Goal: Communication & Community: Answer question/provide support

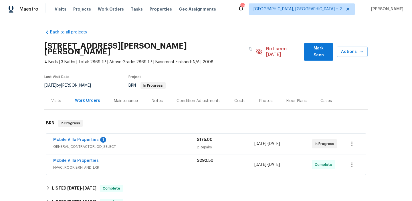
click at [70, 137] on span "Mobile Villa Properties" at bounding box center [76, 140] width 46 height 6
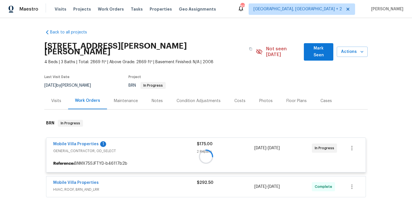
click at [67, 138] on div at bounding box center [205, 156] width 323 height 85
click at [62, 142] on link "Mobile Villa Properties" at bounding box center [76, 144] width 46 height 4
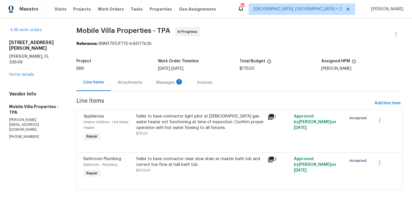
click at [144, 72] on div "Project BRN Work Order Timeline 9/17/2025 - 9/19/2025 Total Budget $175.00 Assi…" at bounding box center [239, 65] width 327 height 18
click at [141, 78] on div "Progress Updates 1" at bounding box center [139, 82] width 56 height 17
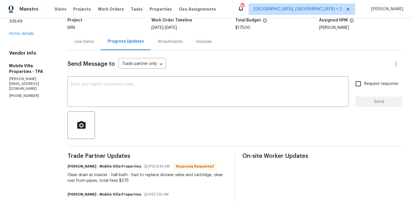
scroll to position [44, 0]
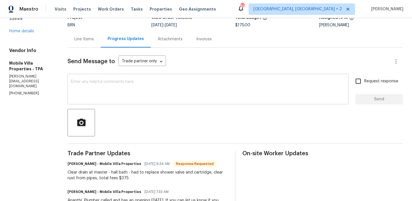
click at [129, 95] on textarea at bounding box center [208, 90] width 274 height 20
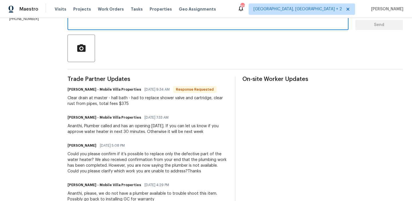
scroll to position [94, 0]
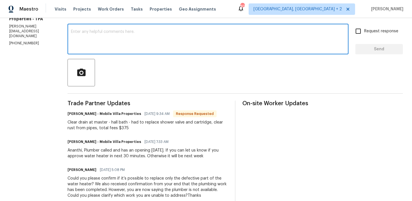
click at [80, 40] on textarea at bounding box center [208, 40] width 274 height 20
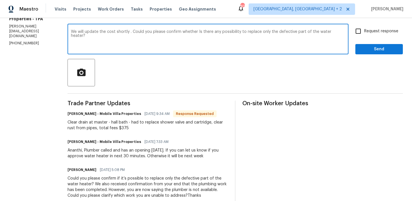
type textarea "We will update the cost shortly . Could you please confirm whether Is there any…"
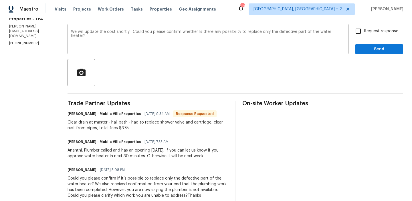
click at [365, 35] on label "Request response" at bounding box center [375, 31] width 46 height 12
click at [364, 35] on input "Request response" at bounding box center [358, 31] width 12 height 12
checkbox input "true"
click at [363, 49] on span "Send" at bounding box center [379, 49] width 38 height 7
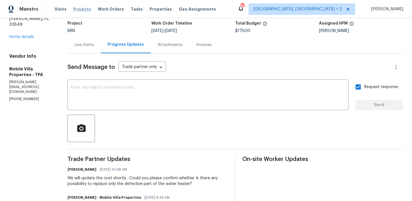
scroll to position [0, 0]
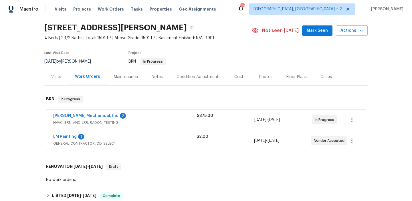
scroll to position [25, 0]
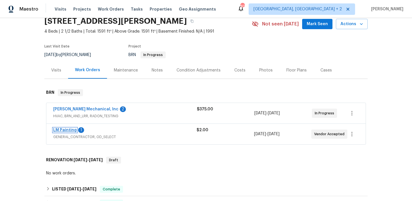
click at [67, 131] on link "LM Painting" at bounding box center [64, 130] width 23 height 4
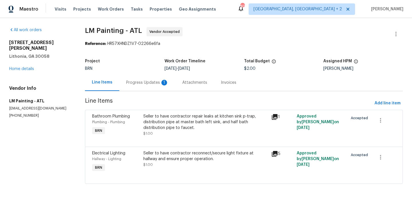
click at [149, 82] on div "Progress Updates 1" at bounding box center [147, 83] width 42 height 6
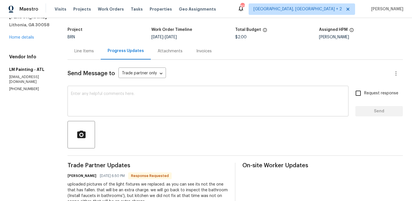
click at [126, 110] on textarea at bounding box center [208, 102] width 274 height 20
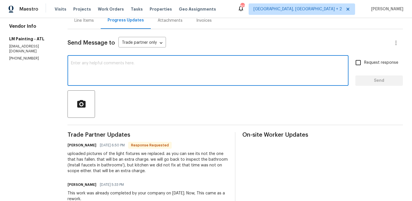
scroll to position [58, 0]
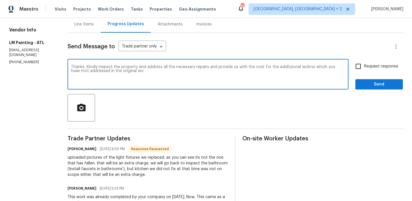
type textarea "Thanks, Kindly inspect the property and address all the necessary repairs and p…"
click at [106, 70] on textarea "Thanks, Kindly inspect the property and address all the necessary repairs and p…" at bounding box center [208, 75] width 274 height 20
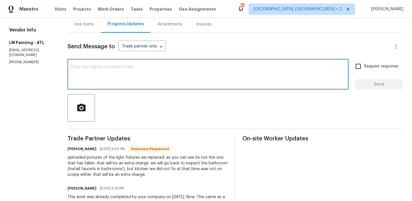
paste textarea "Thank you. Kindly inspect the property, address all necessary repairs, and prov…"
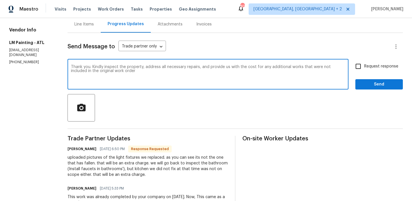
type textarea "Thank you. Kindly inspect the property, address all necessary repairs, and prov…"
click at [370, 66] on span "Request response" at bounding box center [381, 67] width 34 height 6
click at [364, 66] on input "Request response" at bounding box center [358, 66] width 12 height 12
checkbox input "true"
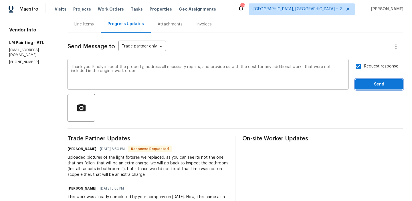
click at [365, 87] on span "Send" at bounding box center [379, 84] width 38 height 7
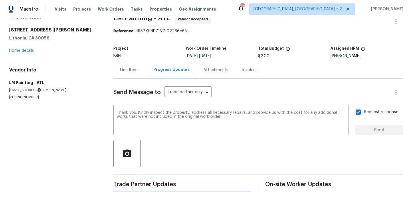
scroll to position [0, 0]
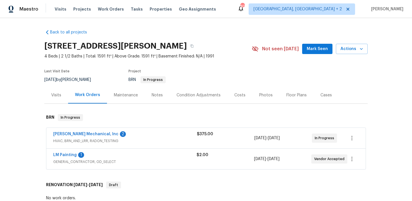
scroll to position [41, 0]
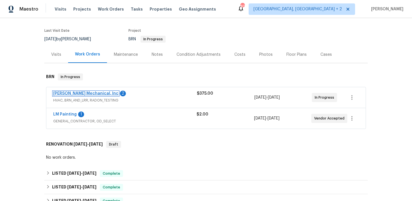
click at [73, 93] on link "[PERSON_NAME] Mechanical, Inc" at bounding box center [85, 94] width 65 height 4
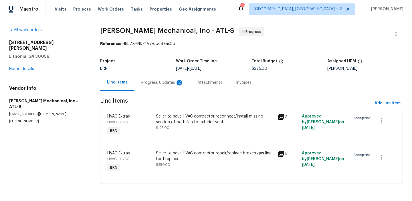
click at [151, 73] on div "Project BRN Work Order Timeline 9/24/2025 - 9/26/2025 Total Budget $375.00 Assi…" at bounding box center [251, 65] width 303 height 18
click at [151, 86] on div "Progress Updates 2" at bounding box center [163, 82] width 56 height 17
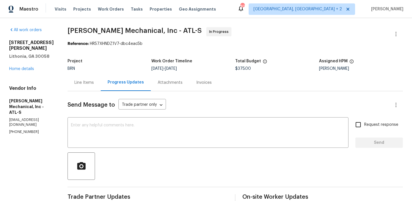
click at [94, 84] on div "Line Items" at bounding box center [83, 83] width 19 height 6
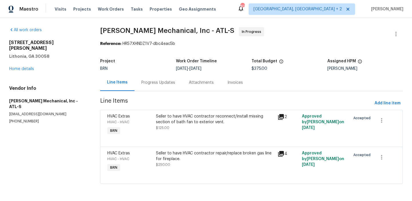
click at [151, 78] on div "Progress Updates" at bounding box center [159, 82] width 48 height 17
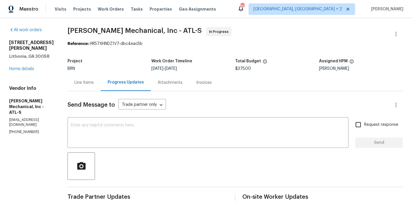
click at [94, 81] on div "Line Items" at bounding box center [83, 83] width 19 height 6
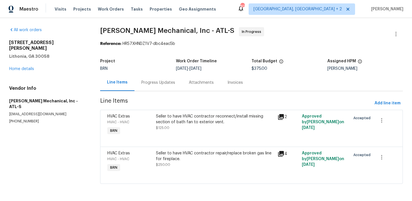
click at [177, 128] on div "Seller to have HVAC contractor reconnect/install missing section of bath fan to…" at bounding box center [215, 122] width 118 height 17
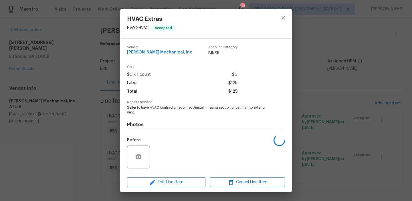
scroll to position [39, 0]
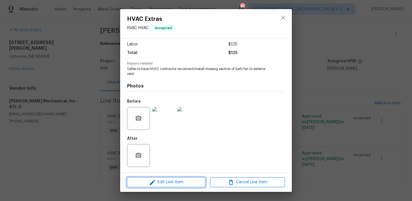
click at [162, 181] on span "Edit Line Item" at bounding box center [166, 182] width 75 height 7
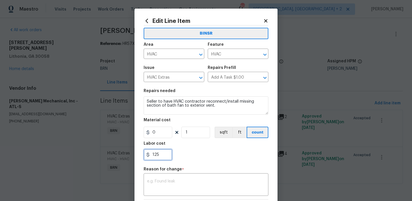
click at [159, 156] on input "125" at bounding box center [158, 154] width 29 height 11
type input "1"
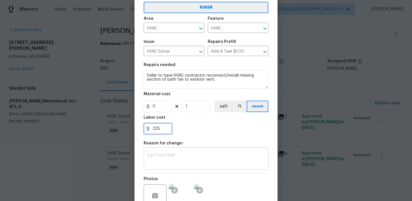
type input "225"
click at [183, 158] on textarea at bounding box center [206, 159] width 118 height 12
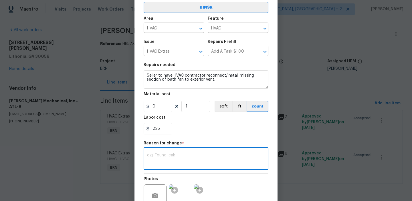
paste textarea "(AM) Updated per vendors final cost."
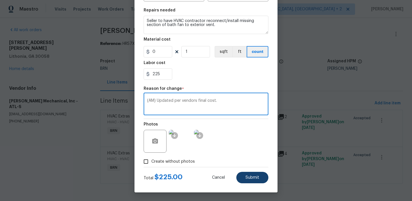
type textarea "(AM) Updated per vendors final cost."
click at [249, 174] on button "Submit" at bounding box center [252, 177] width 32 height 11
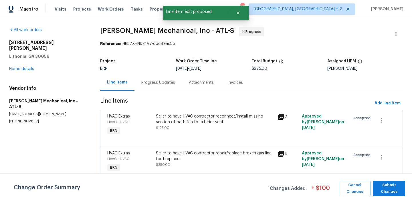
scroll to position [0, 0]
click at [388, 189] on span "Submit Changes" at bounding box center [389, 188] width 27 height 13
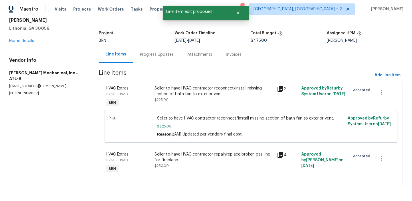
click at [151, 54] on div "Progress Updates" at bounding box center [157, 55] width 34 height 6
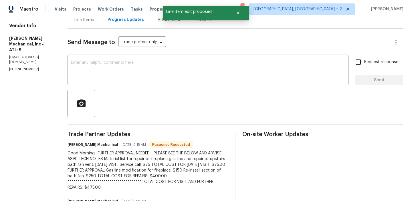
scroll to position [64, 0]
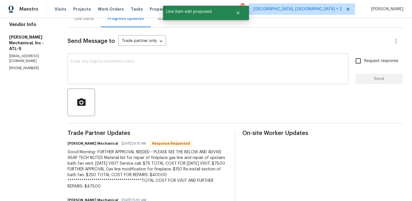
click at [127, 73] on textarea at bounding box center [208, 70] width 274 height 20
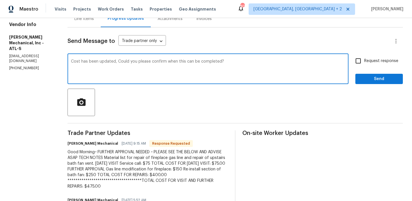
type textarea "Cost has been updated, Could you please confirm when this can be completed?"
click at [368, 63] on span "Request response" at bounding box center [381, 61] width 34 height 6
click at [364, 63] on input "Request response" at bounding box center [358, 61] width 12 height 12
checkbox input "true"
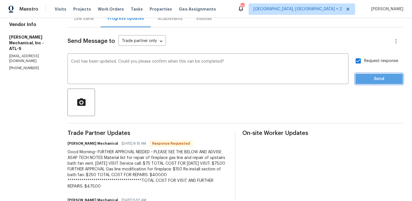
click at [366, 82] on span "Send" at bounding box center [379, 79] width 38 height 7
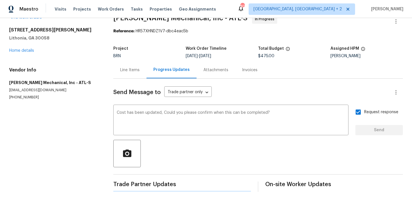
scroll to position [0, 0]
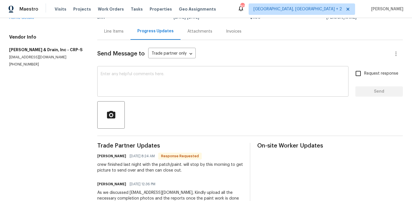
scroll to position [45, 0]
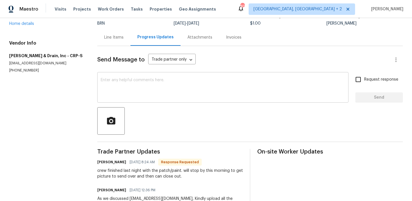
click at [125, 86] on textarea at bounding box center [223, 88] width 244 height 20
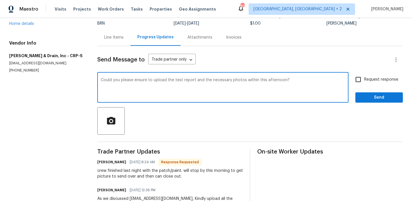
type textarea "Could you please ensure to upload the test report and the necessary photos with…"
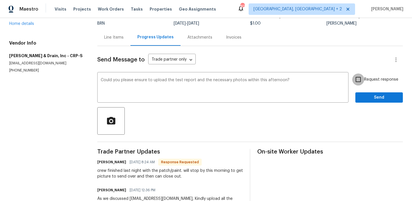
click at [358, 78] on input "Request response" at bounding box center [358, 80] width 12 height 12
checkbox input "true"
click at [365, 95] on span "Send" at bounding box center [379, 97] width 38 height 7
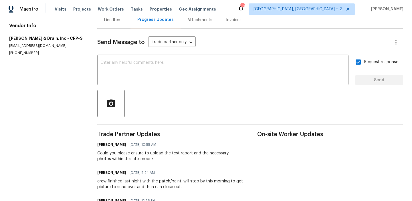
scroll to position [0, 0]
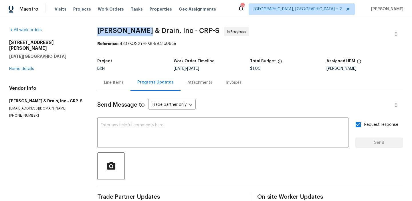
drag, startPoint x: 95, startPoint y: 30, endPoint x: 151, endPoint y: 30, distance: 56.4
click at [151, 30] on div "All work orders 4506 Lamont St Corpus Christi, TX 78411 Home details Vendor Inf…" at bounding box center [206, 196] width 412 height 357
copy span "Owen Plumbing"
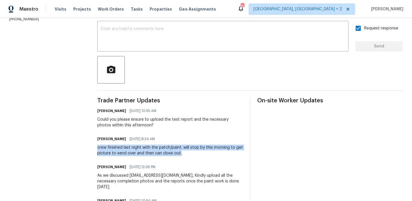
drag, startPoint x: 96, startPoint y: 147, endPoint x: 183, endPoint y: 153, distance: 87.8
click at [183, 153] on div "All work orders 4506 Lamont St Corpus Christi, TX 78411 Home details Vendor Inf…" at bounding box center [206, 100] width 412 height 357
copy div "crew finished last night with the patch/paint. will stop by this morning to get…"
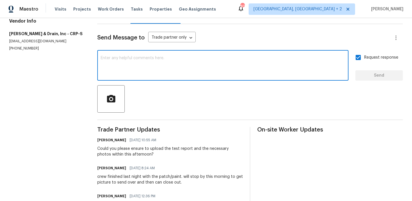
click at [126, 66] on textarea at bounding box center [223, 66] width 244 height 20
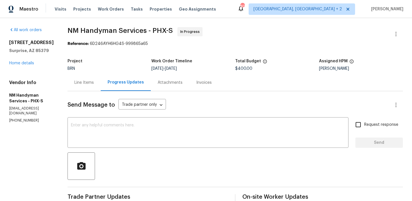
click at [82, 81] on div "Line Items" at bounding box center [83, 83] width 19 height 6
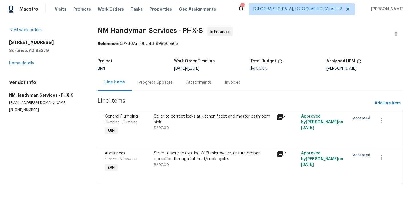
click at [170, 131] on div "Seller to correct leaks at kitchen facet and master bathroom sink $200.00" at bounding box center [213, 125] width 123 height 26
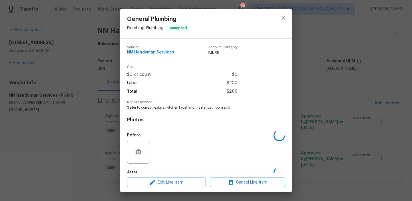
scroll to position [34, 0]
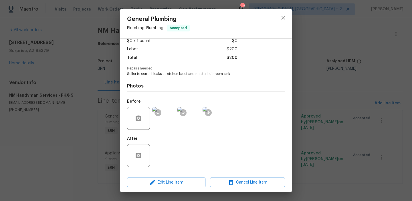
click at [166, 120] on img at bounding box center [163, 118] width 23 height 23
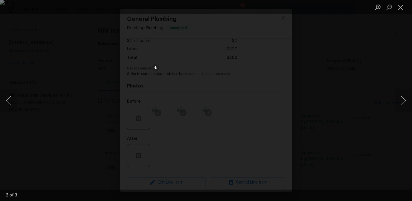
click at [82, 154] on div "Lightbox" at bounding box center [206, 100] width 412 height 201
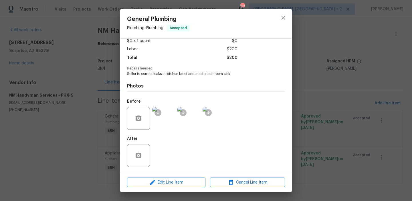
click at [71, 147] on div "General Plumbing Plumbing - Plumbing Accepted Vendor NM Handyman Services Accou…" at bounding box center [206, 100] width 412 height 201
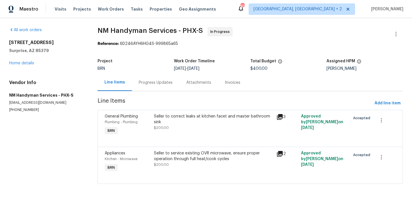
click at [174, 154] on div "Seller to service existing OVR microwave, ensure proper operation through full …" at bounding box center [213, 156] width 119 height 11
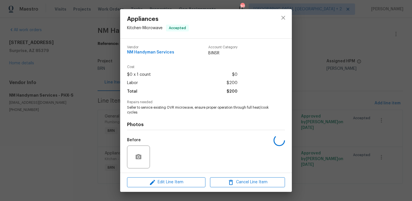
scroll to position [39, 0]
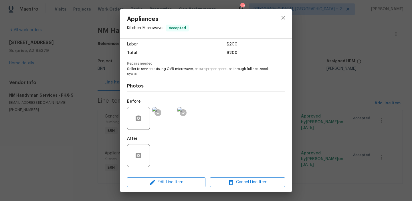
click at [161, 124] on img at bounding box center [163, 118] width 23 height 23
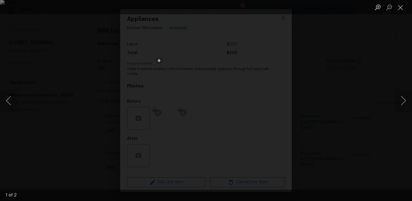
click at [110, 92] on div "Lightbox" at bounding box center [206, 100] width 412 height 201
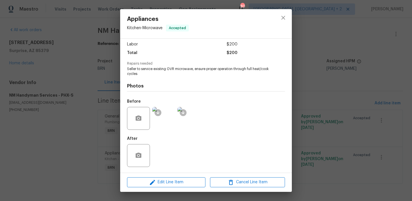
click at [84, 97] on div "Appliances Kitchen - Microwave Accepted Vendor NM Handyman Services Account Cat…" at bounding box center [206, 100] width 412 height 201
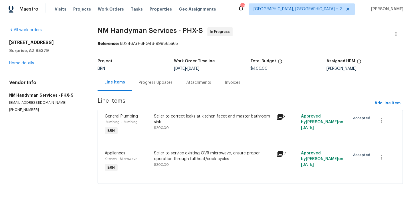
click at [177, 160] on div "Seller to service existing OVR microwave, ensure proper operation through full …" at bounding box center [213, 156] width 119 height 11
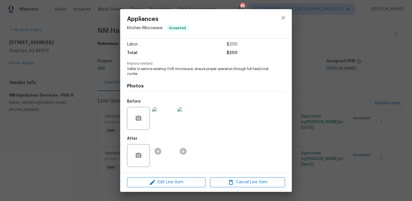
click at [165, 124] on img at bounding box center [163, 118] width 23 height 23
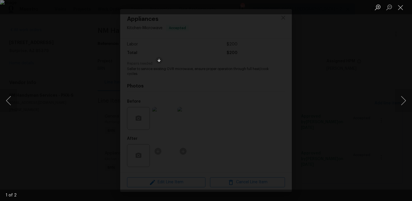
click at [53, 73] on div "Lightbox" at bounding box center [206, 100] width 412 height 201
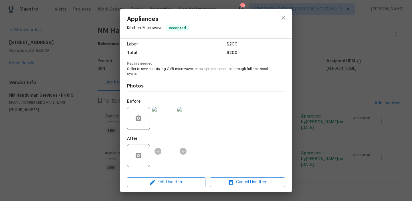
click at [54, 27] on div "Appliances Kitchen - Microwave Accepted Vendor NM Handyman Services Account Cat…" at bounding box center [206, 100] width 412 height 201
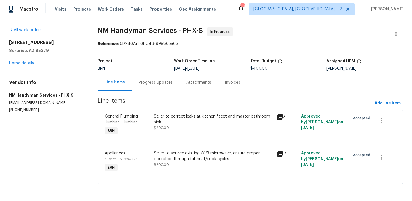
click at [147, 76] on div "Progress Updates" at bounding box center [156, 82] width 48 height 17
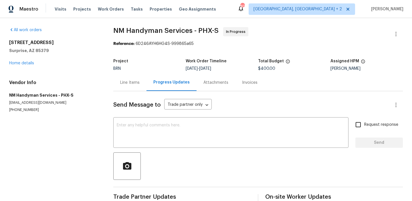
scroll to position [13, 0]
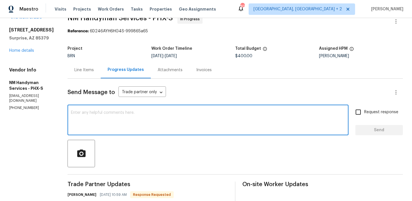
click at [124, 116] on textarea at bounding box center [208, 121] width 274 height 20
type textarea "A"
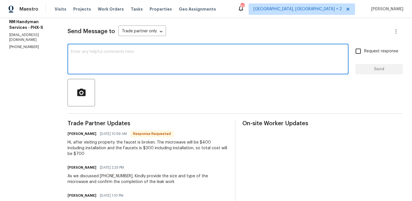
scroll to position [76, 0]
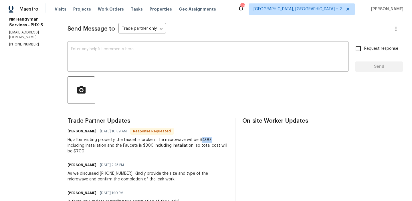
drag, startPoint x: 208, startPoint y: 140, endPoint x: 198, endPoint y: 139, distance: 9.7
click at [198, 140] on div "Hi, after visiting property. the faucet is broken. The microwave will be $400 i…" at bounding box center [148, 145] width 161 height 17
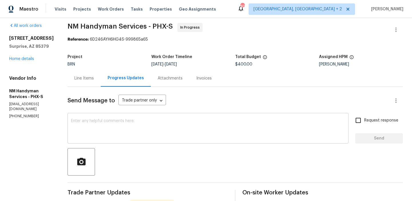
scroll to position [5, 0]
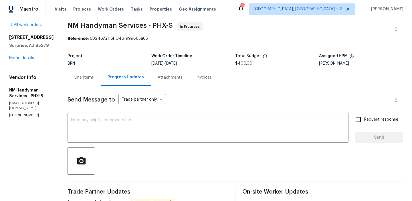
click at [81, 78] on div "Line Items" at bounding box center [83, 78] width 19 height 6
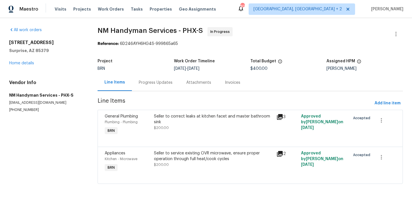
click at [153, 81] on div "Progress Updates" at bounding box center [156, 83] width 34 height 6
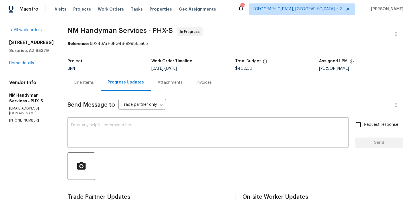
click at [88, 74] on div "Project BRN Work Order Timeline 9/19/2025 - 9/23/2025 Total Budget $400.00 Assi…" at bounding box center [235, 65] width 335 height 18
click at [80, 84] on div "Line Items" at bounding box center [83, 83] width 19 height 6
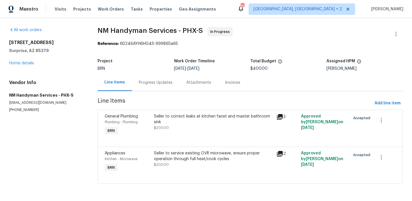
click at [175, 153] on div "Seller to service existing OVR microwave, ensure proper operation through full …" at bounding box center [213, 156] width 119 height 11
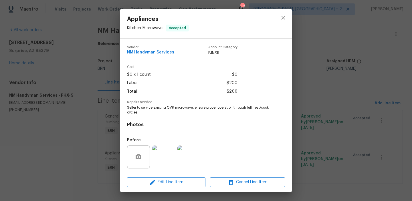
scroll to position [39, 0]
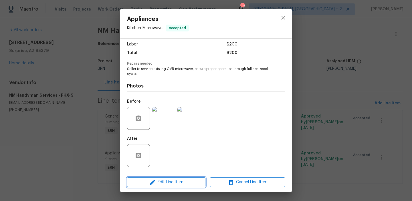
click at [155, 180] on icon "button" at bounding box center [152, 182] width 7 height 7
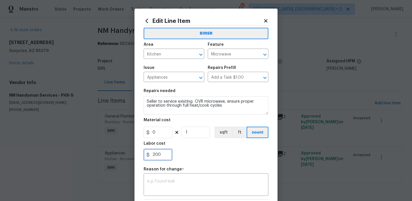
click at [163, 157] on input "200" at bounding box center [158, 154] width 29 height 11
type input "2"
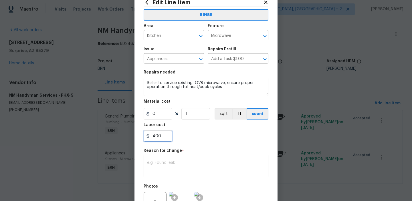
scroll to position [33, 0]
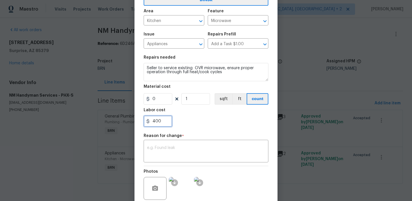
type input "400"
click at [182, 141] on span "*" at bounding box center [183, 137] width 2 height 7
click at [167, 155] on textarea at bounding box center [206, 152] width 118 height 12
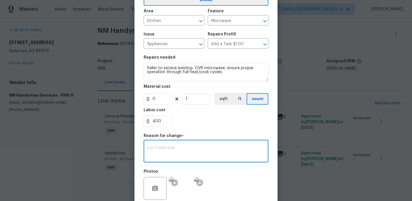
paste textarea "(AM) Updated per vendors final cost."
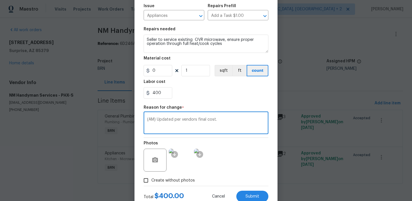
scroll to position [74, 0]
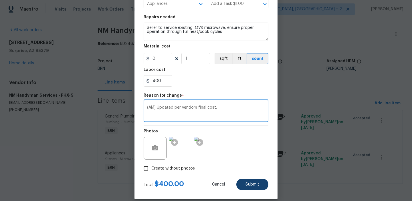
type textarea "(AM) Updated per vendors final cost."
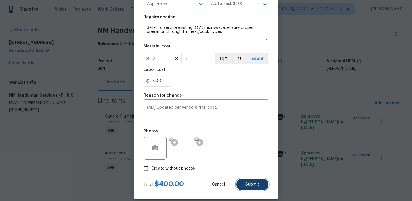
click at [244, 180] on button "Submit" at bounding box center [252, 184] width 32 height 11
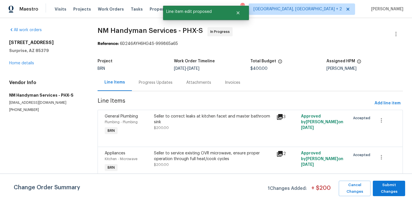
scroll to position [0, 0]
click at [387, 191] on span "Submit Changes" at bounding box center [389, 188] width 27 height 13
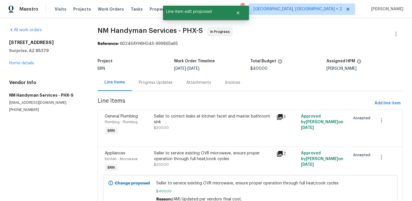
click at [169, 123] on div "Seller to correct leaks at kitchen facet and master bathroom sink" at bounding box center [213, 119] width 119 height 11
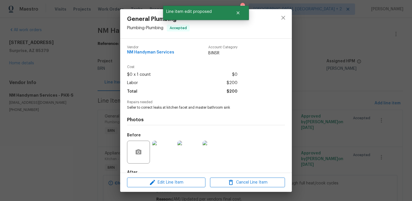
scroll to position [34, 0]
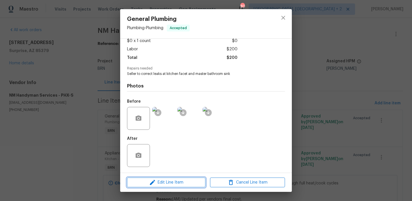
click at [157, 182] on span "Edit Line Item" at bounding box center [166, 182] width 75 height 7
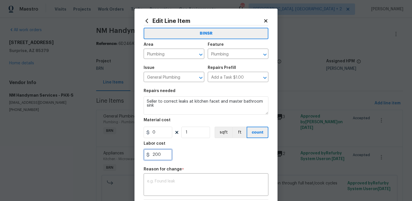
click at [164, 155] on input "200" at bounding box center [158, 154] width 29 height 11
type input "2"
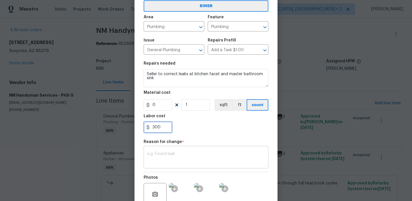
type input "300"
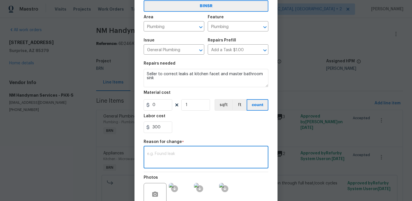
click at [166, 157] on textarea at bounding box center [206, 158] width 118 height 12
paste textarea "(AM) Updated per vendors final cost."
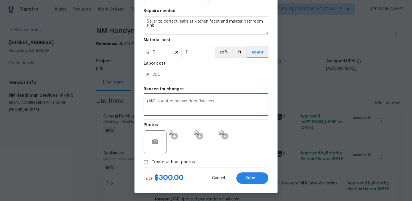
scroll to position [81, 0]
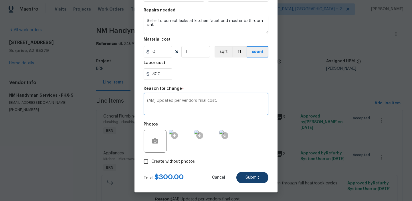
type textarea "(AM) Updated per vendors final cost."
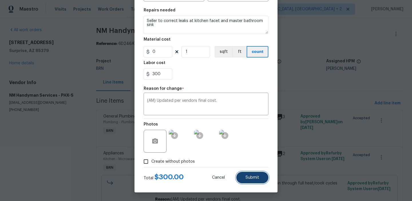
click at [252, 183] on button "Submit" at bounding box center [252, 177] width 32 height 11
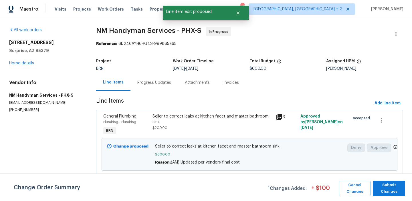
scroll to position [0, 0]
click at [390, 188] on span "Submit Changes" at bounding box center [389, 188] width 27 height 13
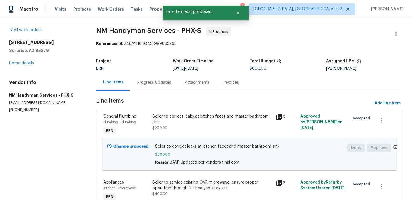
scroll to position [4, 0]
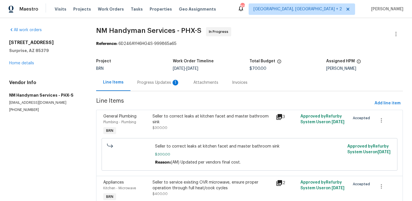
click at [149, 81] on div "Progress Updates 1" at bounding box center [158, 83] width 42 height 6
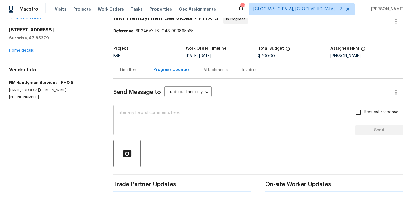
scroll to position [15, 0]
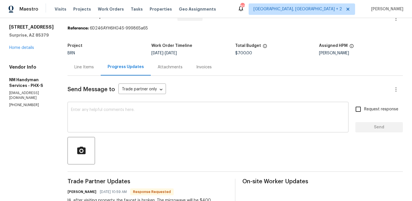
click at [116, 119] on textarea at bounding box center [208, 118] width 274 height 20
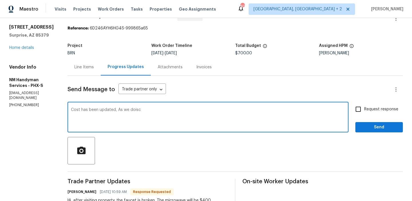
click at [105, 108] on textarea "Cost has been updated, As we doisc" at bounding box center [208, 118] width 274 height 20
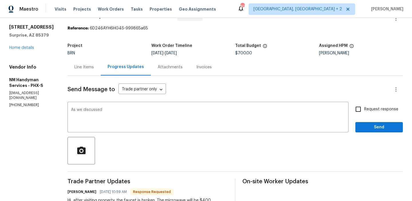
click at [18, 103] on p "[PHONE_NUMBER]" at bounding box center [31, 105] width 45 height 5
copy p "[PHONE_NUMBER]"
click at [112, 110] on textarea "As we discussed" at bounding box center [208, 118] width 274 height 20
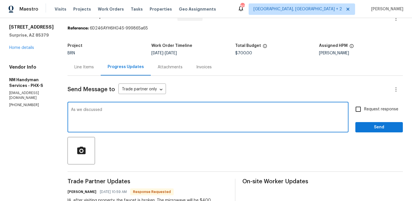
paste textarea "[PHONE_NUMBER]"
click at [252, 111] on textarea "As we discussed [PHONE_NUMBER], Cost has been updated. Kindly ensure to complet…" at bounding box center [208, 118] width 274 height 20
click at [297, 117] on textarea "As we discussed [PHONE_NUMBER], Cost has been updated. Kindly ensure to complet…" at bounding box center [208, 118] width 274 height 20
type textarea "As we discussed [PHONE_NUMBER], Cost has been updated. Kindly ensure to complet…"
click at [362, 106] on input "Request response" at bounding box center [358, 109] width 12 height 12
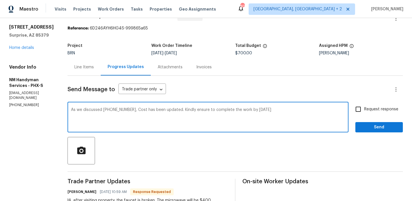
checkbox input "true"
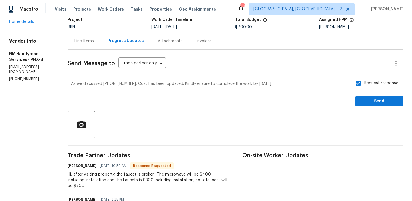
scroll to position [43, 0]
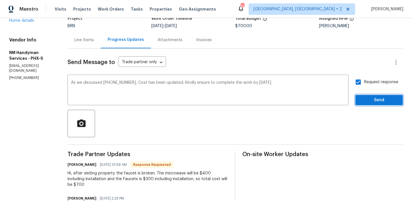
click at [366, 100] on span "Send" at bounding box center [379, 100] width 38 height 7
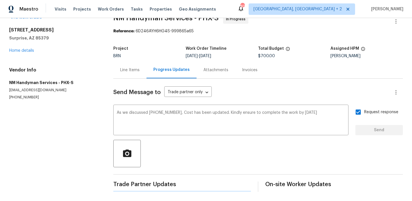
scroll to position [0, 0]
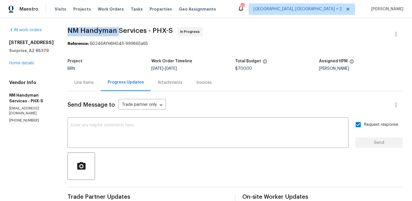
drag, startPoint x: 63, startPoint y: 30, endPoint x: 117, endPoint y: 30, distance: 54.1
copy span "NM Handyman"
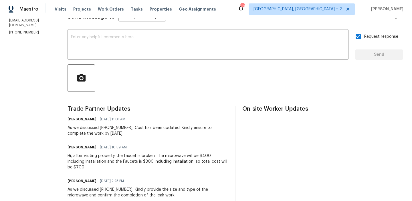
scroll to position [90, 0]
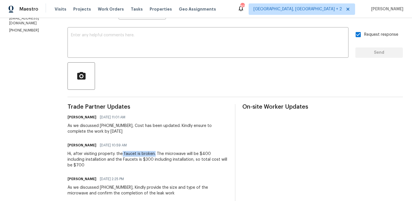
drag, startPoint x: 121, startPoint y: 155, endPoint x: 153, endPoint y: 154, distance: 32.3
click at [153, 154] on div "Hi, after visiting property. the faucet is broken. The microwave will be $400 i…" at bounding box center [148, 159] width 161 height 17
copy div "faucet is broken."
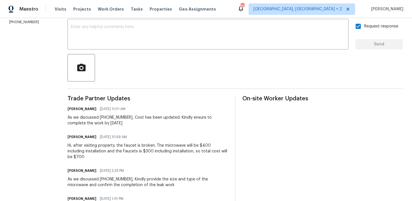
click at [92, 120] on div "As we discussed [PHONE_NUMBER], Cost has been updated. Kindly ensure to complet…" at bounding box center [148, 120] width 161 height 11
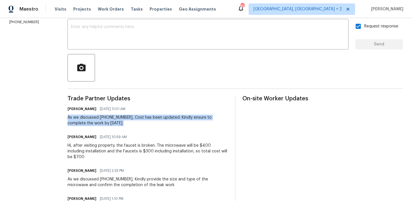
click at [92, 120] on div "As we discussed [PHONE_NUMBER], Cost has been updated. Kindly ensure to complet…" at bounding box center [148, 120] width 161 height 11
copy div "As we discussed [PHONE_NUMBER], Cost has been updated. Kindly ensure to complet…"
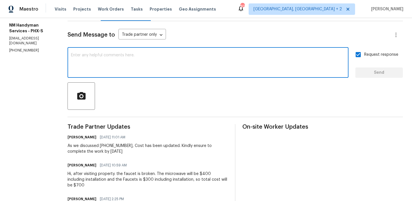
click at [99, 63] on textarea at bounding box center [208, 63] width 274 height 20
paste textarea "As we discussed [PHONE_NUMBER], Cost has been updated. Kindly ensure to complet…"
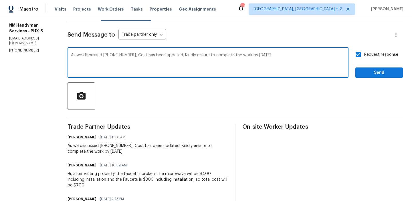
click at [291, 55] on textarea "As we discussed [PHONE_NUMBER], Cost has been updated. Kindly ensure to complet…" at bounding box center [208, 63] width 274 height 20
paste textarea "[EMAIL_ADDRESS][PERSON_NAME][DOMAIN_NAME]"
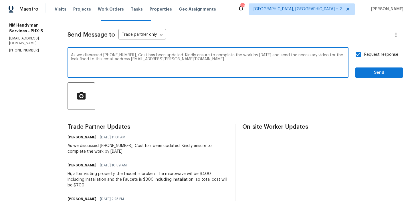
type textarea "As we discussed [PHONE_NUMBER], Cost has been updated. Kindly ensure to complet…"
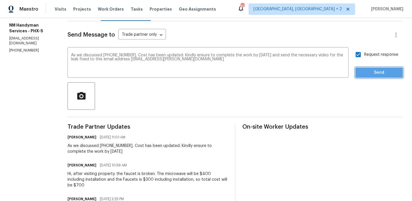
click at [374, 74] on span "Send" at bounding box center [379, 72] width 38 height 7
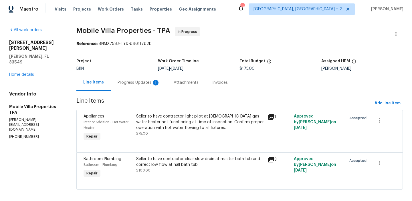
click at [137, 81] on div "Progress Updates 1" at bounding box center [139, 83] width 42 height 6
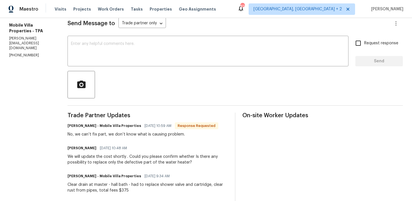
scroll to position [49, 0]
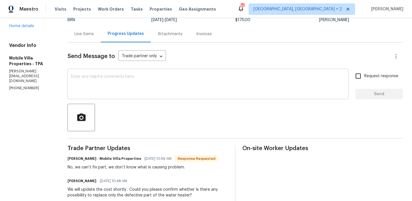
click at [128, 84] on textarea at bounding box center [208, 85] width 274 height 20
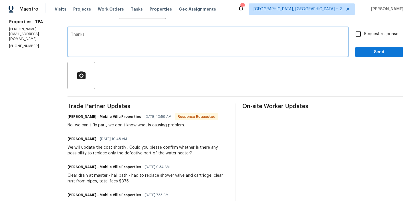
scroll to position [96, 0]
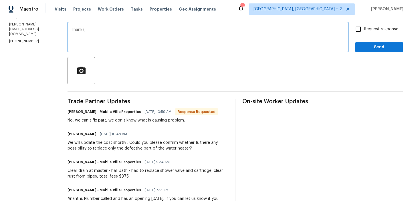
type textarea "Thanks,"
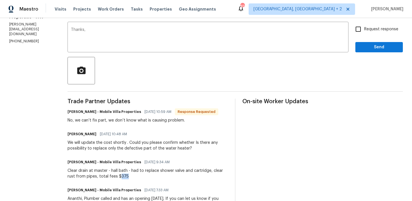
drag, startPoint x: 108, startPoint y: 177, endPoint x: 127, endPoint y: 177, distance: 19.7
click at [126, 177] on div "Clear drain at master - hall bath - had to replace shower valve and cartridge, …" at bounding box center [148, 173] width 161 height 11
copy div "375"
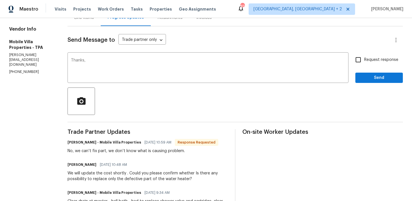
scroll to position [4, 0]
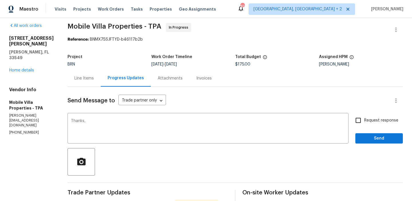
click at [75, 81] on div "Line Items" at bounding box center [83, 79] width 19 height 6
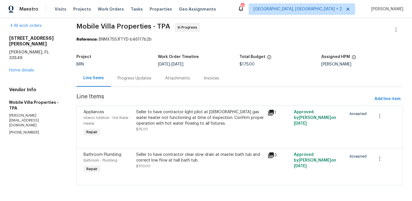
scroll to position [5, 0]
click at [164, 117] on div "Seller to have contractor light pilot at [DEMOGRAPHIC_DATA] gas water heater no…" at bounding box center [200, 117] width 128 height 17
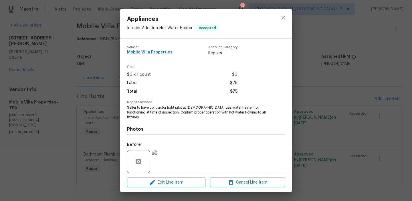
click at [76, 127] on div "Appliances Interior Addition - Hot Water Heater Accepted Vendor Mobile Villa Pr…" at bounding box center [206, 100] width 412 height 201
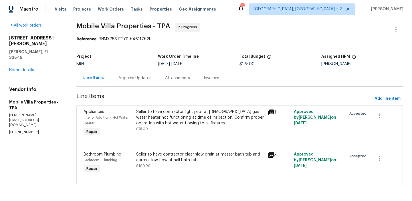
click at [143, 153] on div "Seller to have contractor clear slow drain at master bath tub and correct low f…" at bounding box center [200, 157] width 128 height 11
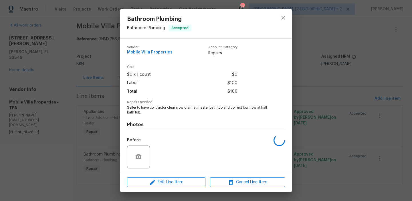
scroll to position [39, 0]
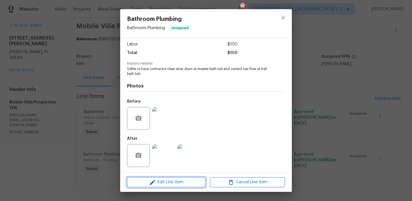
click at [156, 183] on span "Edit Line Item" at bounding box center [166, 182] width 75 height 7
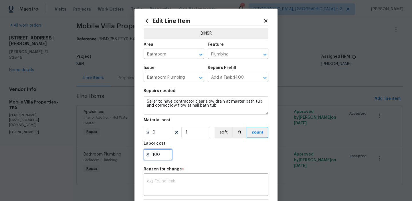
click at [164, 157] on input "100" at bounding box center [158, 154] width 29 height 11
type input "1"
paste input "375"
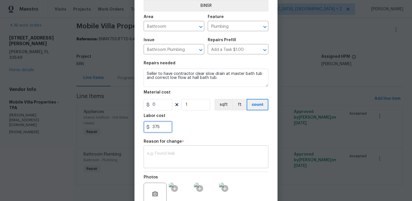
type input "375"
click at [189, 150] on div "x ​" at bounding box center [206, 157] width 125 height 21
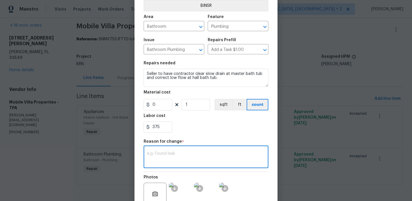
paste textarea "(AM) Updated per vendors final cost."
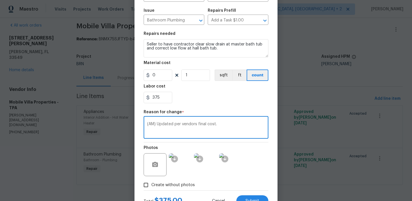
scroll to position [81, 0]
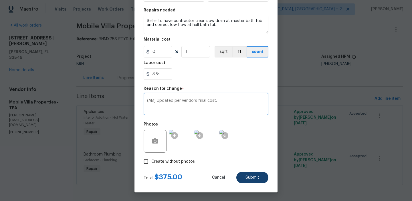
type textarea "(AM) Updated per vendors final cost."
click at [244, 174] on button "Submit" at bounding box center [252, 177] width 32 height 11
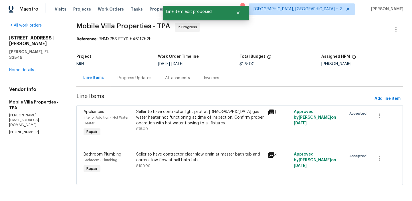
scroll to position [0, 0]
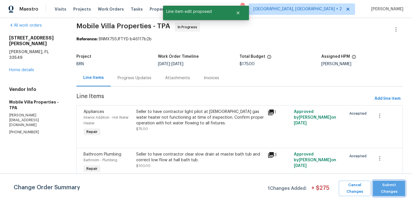
click at [387, 187] on span "Submit Changes" at bounding box center [389, 188] width 27 height 13
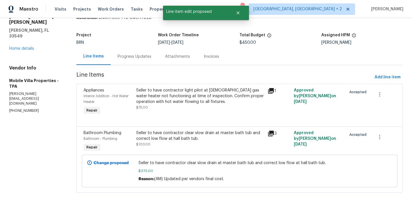
click at [127, 54] on div "Progress Updates" at bounding box center [135, 57] width 34 height 6
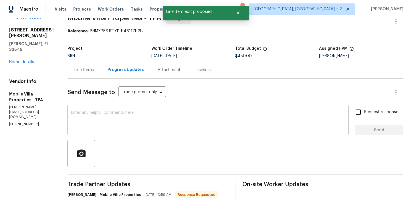
scroll to position [26, 0]
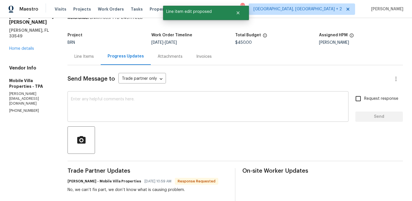
click at [119, 105] on textarea at bounding box center [208, 107] width 274 height 20
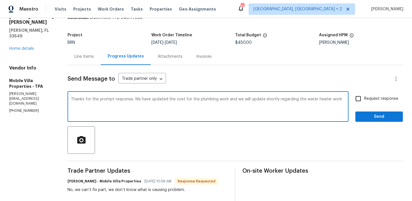
type textarea "Thanks for the prompt response. We have updated the cost for the plumbing work …"
click at [368, 97] on span "Request response" at bounding box center [381, 99] width 34 height 6
click at [364, 97] on input "Request response" at bounding box center [358, 99] width 12 height 12
checkbox input "true"
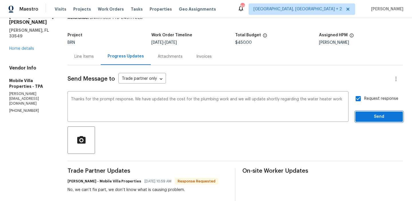
click at [366, 113] on button "Send" at bounding box center [379, 117] width 48 height 11
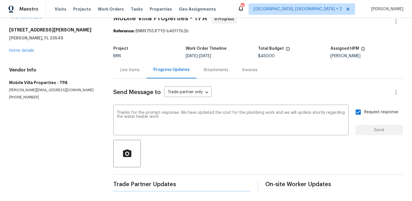
scroll to position [0, 0]
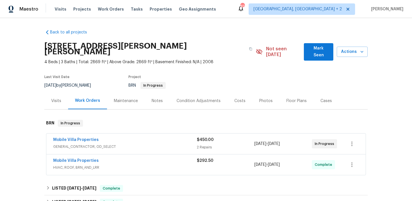
scroll to position [14, 0]
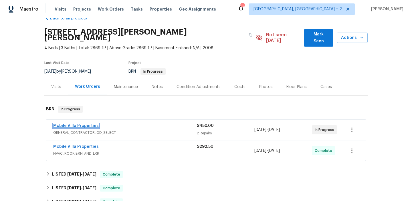
click at [75, 124] on link "Mobile Villa Properties" at bounding box center [76, 126] width 46 height 4
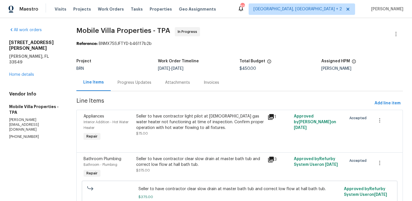
click at [189, 128] on div "Seller to have contractor light pilot at 3 yr old gas water heater not function…" at bounding box center [200, 122] width 128 height 17
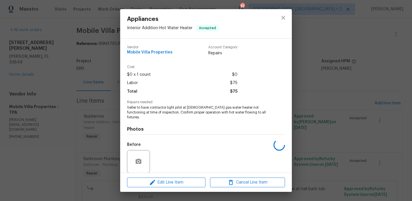
scroll to position [39, 0]
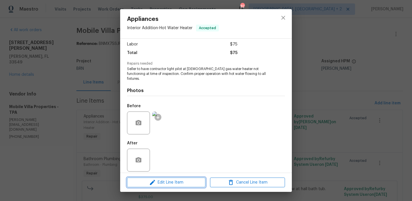
click at [160, 179] on span "Edit Line Item" at bounding box center [166, 182] width 75 height 7
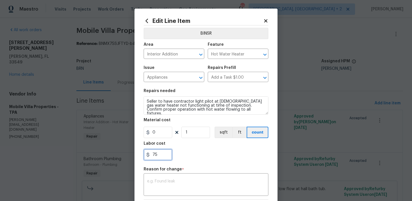
click at [164, 156] on input "75" at bounding box center [158, 154] width 29 height 11
type input "7"
paste input "2550"
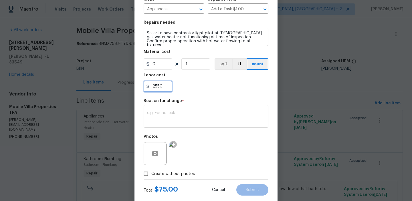
type input "2550"
click at [179, 111] on div "x ​" at bounding box center [206, 116] width 125 height 21
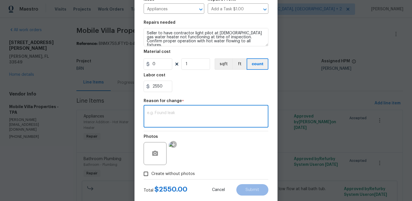
click at [177, 118] on textarea at bounding box center [206, 117] width 118 height 12
paste textarea "(AM) Updated per BR approval"
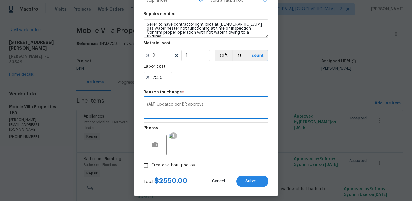
scroll to position [81, 0]
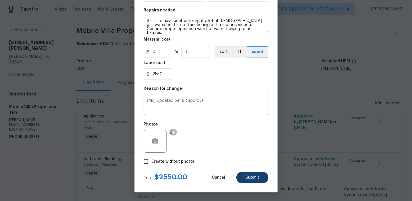
type textarea "(AM) Updated per BR approval"
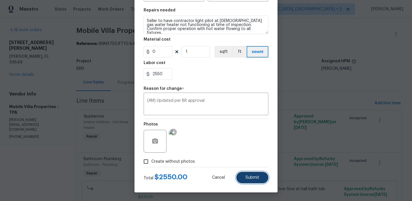
click at [252, 182] on button "Submit" at bounding box center [252, 177] width 32 height 11
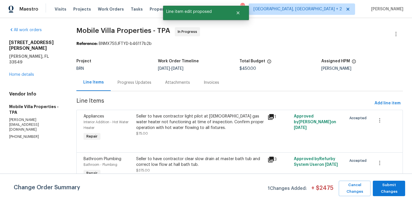
scroll to position [0, 0]
click at [386, 190] on span "Submit Changes" at bounding box center [389, 188] width 27 height 13
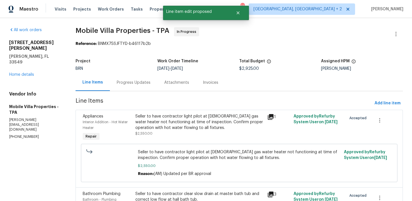
click at [139, 84] on div "Progress Updates" at bounding box center [134, 83] width 34 height 6
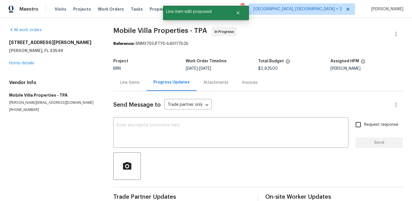
scroll to position [13, 0]
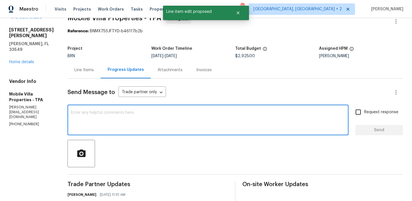
click at [127, 115] on textarea at bounding box center [208, 121] width 274 height 20
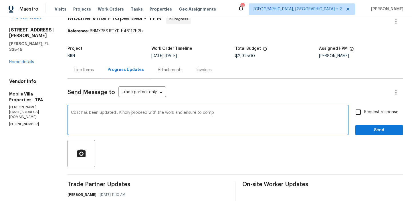
click at [178, 113] on textarea "Cost has been updated , Kindly proceed with the work and ensure to comp" at bounding box center [208, 121] width 274 height 20
click at [232, 118] on textarea "Cost has been updated , Kindly proceed with the work and try to ensure to comp" at bounding box center [208, 121] width 274 height 20
type textarea "Cost has been updated , Kindly proceed with the work and try to ensure to compl…"
click at [375, 109] on span "Request response" at bounding box center [381, 112] width 34 height 6
click at [364, 109] on input "Request response" at bounding box center [358, 112] width 12 height 12
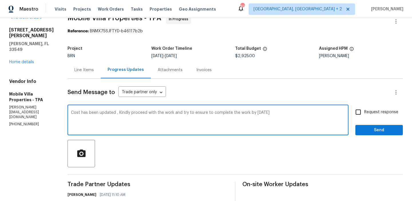
checkbox input "true"
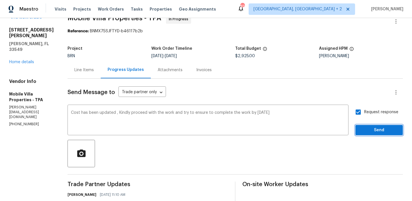
click at [370, 131] on span "Send" at bounding box center [379, 130] width 38 height 7
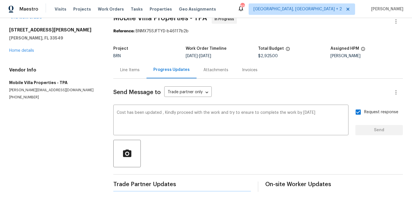
scroll to position [0, 0]
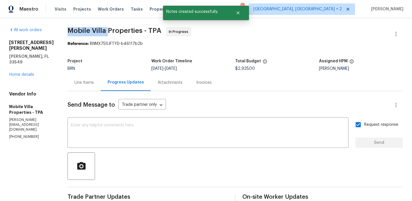
drag, startPoint x: 64, startPoint y: 31, endPoint x: 104, endPoint y: 30, distance: 40.1
copy span "Mobile Villa"
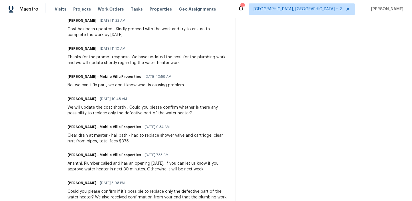
scroll to position [191, 0]
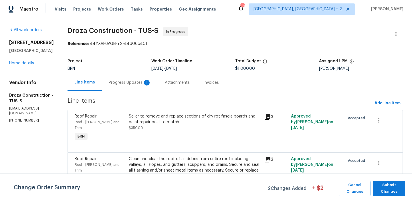
click at [129, 75] on div "Progress Updates 1" at bounding box center [130, 82] width 56 height 17
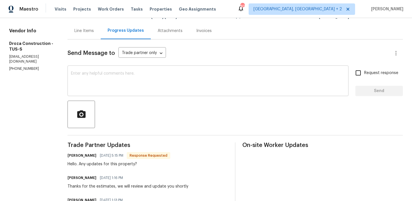
scroll to position [13, 0]
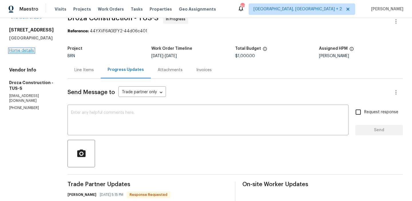
click at [28, 50] on link "Home details" at bounding box center [21, 51] width 25 height 4
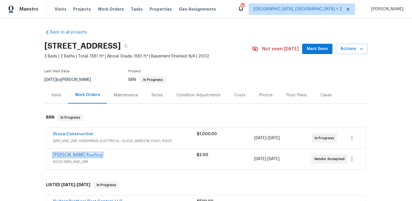
click at [64, 155] on link "[PERSON_NAME] Roofing" at bounding box center [77, 155] width 49 height 4
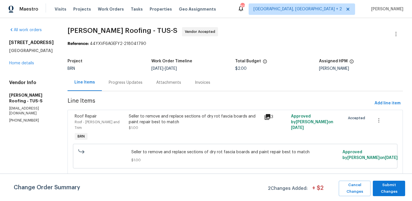
click at [124, 81] on div "Progress Updates" at bounding box center [126, 83] width 34 height 6
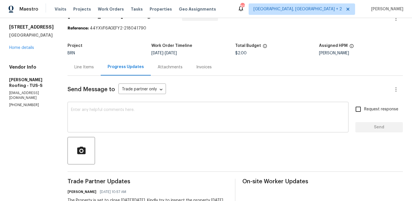
scroll to position [19, 0]
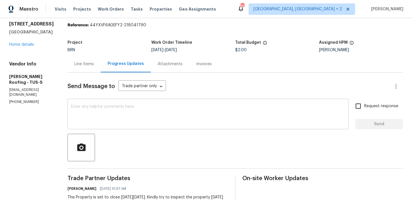
click at [94, 104] on div "x ​" at bounding box center [208, 114] width 281 height 29
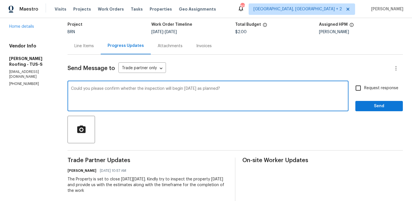
scroll to position [38, 0]
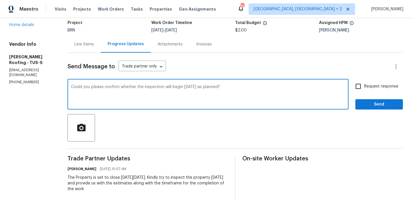
type textarea "Could you please confirm whether the inspection will begin [DATE] as planned?"
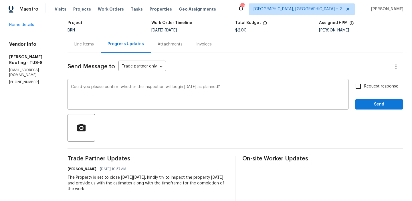
click at [366, 90] on label "Request response" at bounding box center [375, 86] width 46 height 12
click at [364, 90] on input "Request response" at bounding box center [358, 86] width 12 height 12
checkbox input "true"
click at [365, 97] on div "Request response Send" at bounding box center [379, 94] width 48 height 29
click at [361, 109] on button "Send" at bounding box center [379, 104] width 48 height 11
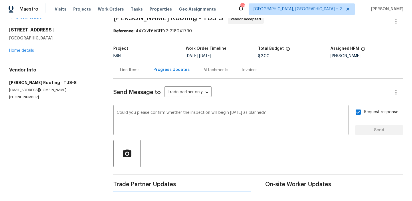
scroll to position [0, 0]
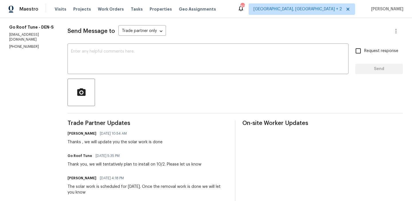
scroll to position [78, 0]
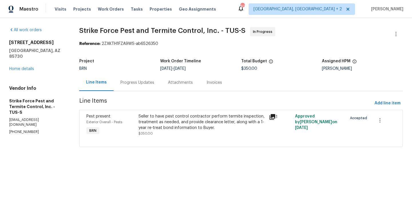
click at [135, 87] on div "Progress Updates" at bounding box center [138, 82] width 48 height 17
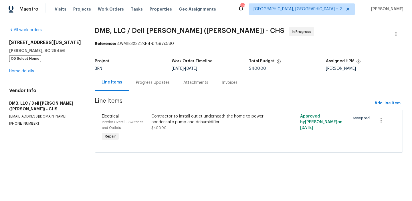
click at [150, 66] on div "Project" at bounding box center [133, 62] width 77 height 7
click at [139, 82] on div "Progress Updates" at bounding box center [153, 83] width 34 height 6
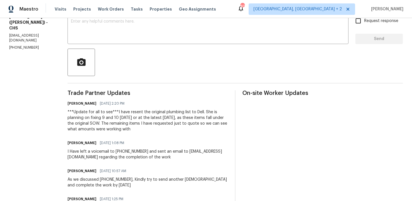
scroll to position [104, 0]
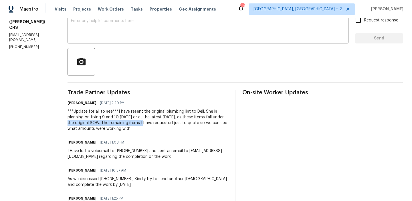
drag, startPoint x: 63, startPoint y: 125, endPoint x: 142, endPoint y: 123, distance: 78.7
click at [142, 124] on div "All work orders [STREET_ADDRESS][US_STATE][PERSON_NAME] OD Select Home Home det…" at bounding box center [206, 124] width 412 height 420
click at [133, 128] on div "***Update for all to see***I have resent the original plumbing list to Dell. Sh…" at bounding box center [148, 120] width 161 height 23
click at [105, 117] on div "***Update for all to see***I have resent the original plumbing list to Dell. Sh…" at bounding box center [148, 120] width 161 height 23
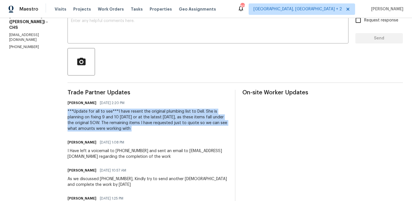
click at [105, 117] on div "***Update for all to see***I have resent the original plumbing list to Dell. Sh…" at bounding box center [148, 120] width 161 height 23
copy div "***Update for all to see***I have resent the original plumbing list to Dell. Sh…"
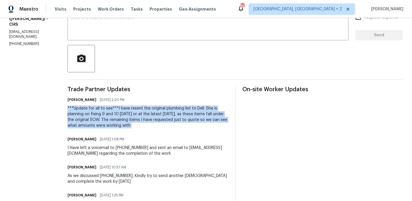
scroll to position [108, 0]
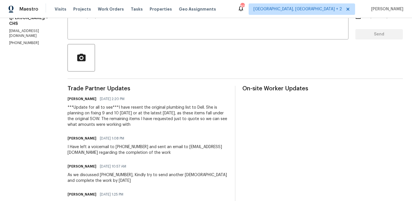
click at [151, 114] on div "***Update for all to see***I have resent the original plumbing list to Dell. Sh…" at bounding box center [148, 116] width 161 height 23
drag, startPoint x: 135, startPoint y: 115, endPoint x: 181, endPoint y: 115, distance: 46.7
click at [181, 115] on div "***Update for all to see***I have resent the original plumbing list to Dell. Sh…" at bounding box center [148, 116] width 161 height 23
